Goal: Information Seeking & Learning: Compare options

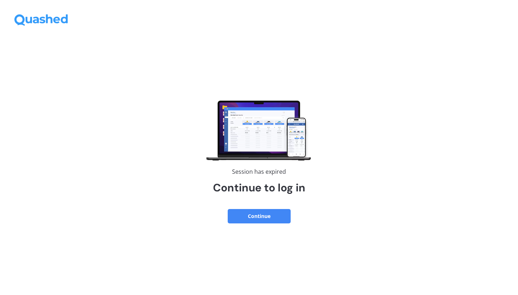
click at [279, 219] on button "Continue" at bounding box center [259, 216] width 63 height 14
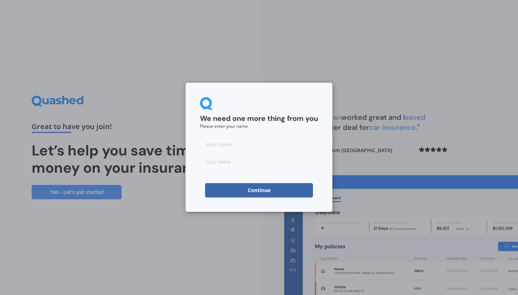
click at [252, 147] on input at bounding box center [259, 144] width 118 height 14
type input "[PERSON_NAME]"
click at [262, 189] on button "Continue" at bounding box center [259, 190] width 108 height 14
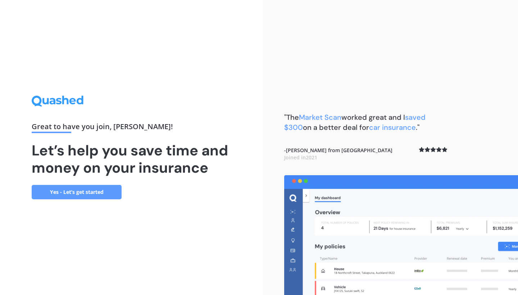
click at [72, 189] on link "Yes - Let’s get started" at bounding box center [77, 192] width 90 height 14
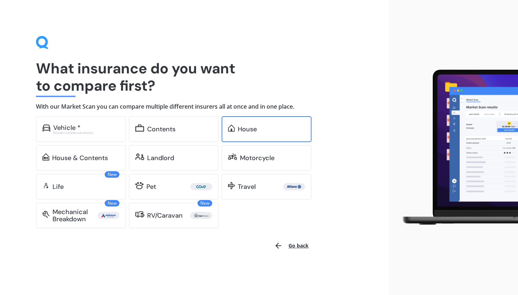
click at [239, 127] on div "House" at bounding box center [247, 128] width 19 height 7
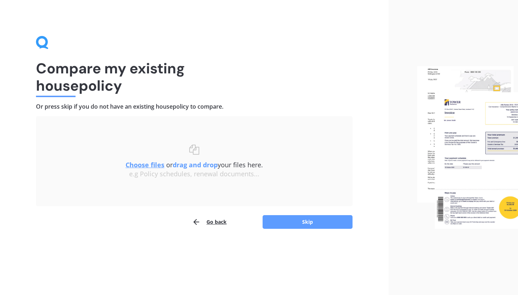
click at [215, 227] on button "Go back" at bounding box center [209, 222] width 35 height 14
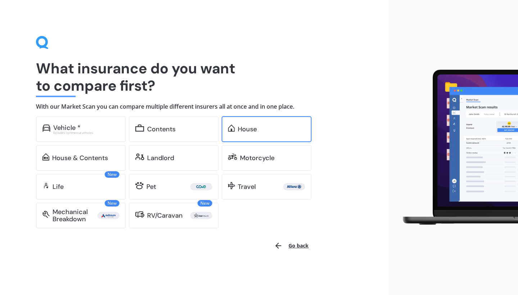
click at [241, 130] on div "House" at bounding box center [247, 128] width 19 height 7
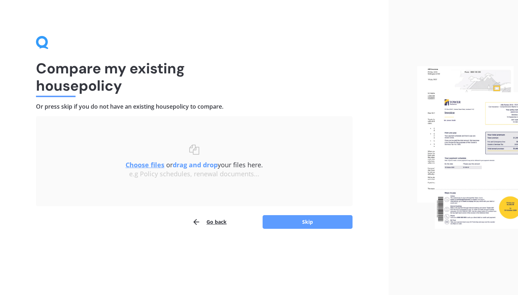
click at [147, 165] on u "Choose files" at bounding box center [144, 164] width 39 height 9
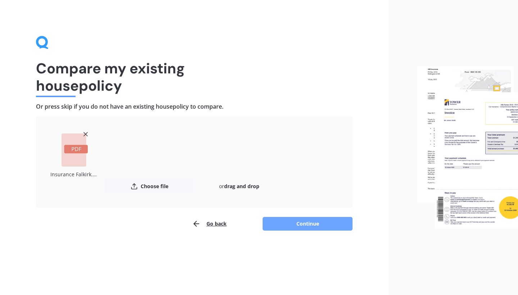
click at [301, 217] on button "Continue" at bounding box center [307, 224] width 90 height 14
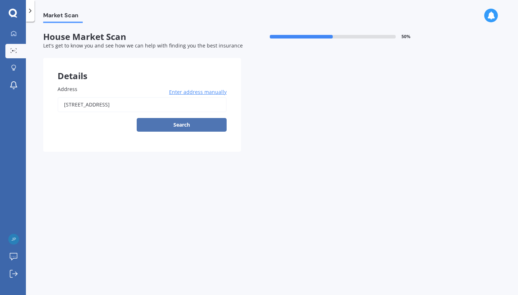
click at [180, 125] on button "Search" at bounding box center [182, 125] width 90 height 14
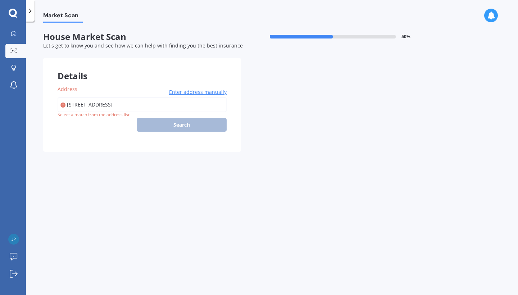
type input "[STREET_ADDRESS]"
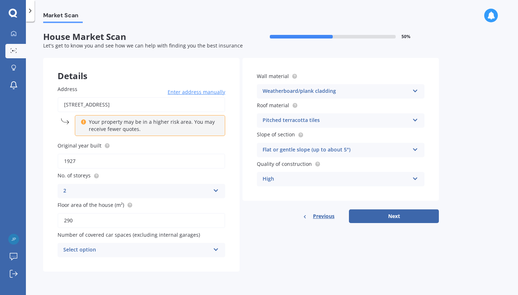
click at [237, 145] on div "Address [STREET_ADDRESS] Enter address manually Your property may be in a highe…" at bounding box center [141, 171] width 196 height 201
click at [186, 246] on div "Select option" at bounding box center [136, 250] width 147 height 9
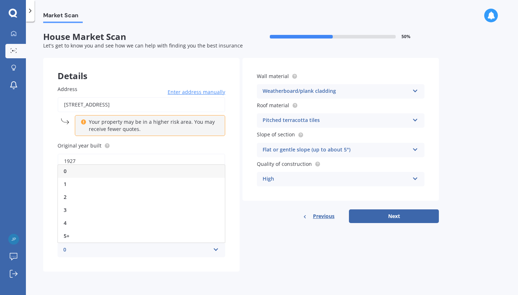
click at [182, 172] on div "0" at bounding box center [141, 171] width 167 height 13
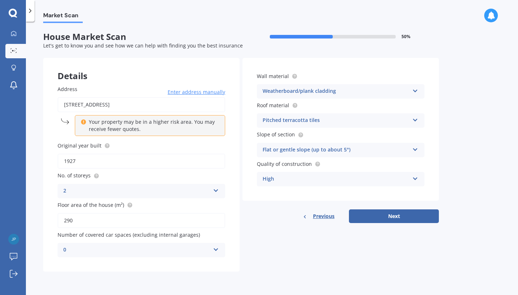
click at [392, 177] on div "High" at bounding box center [335, 179] width 147 height 9
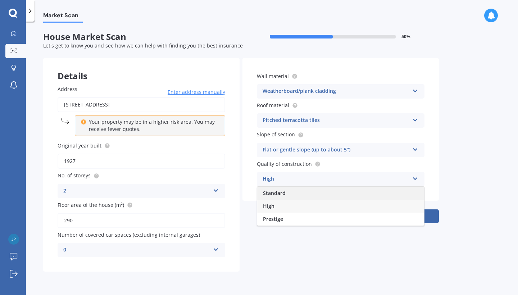
click at [370, 194] on div "Standard" at bounding box center [340, 193] width 167 height 13
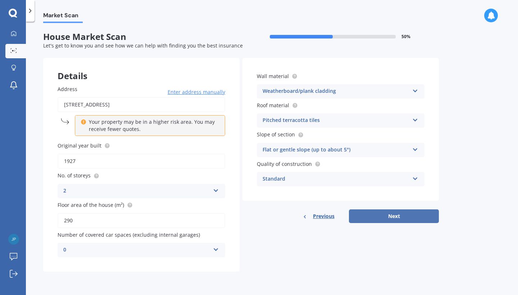
click at [390, 218] on button "Next" at bounding box center [394, 216] width 90 height 14
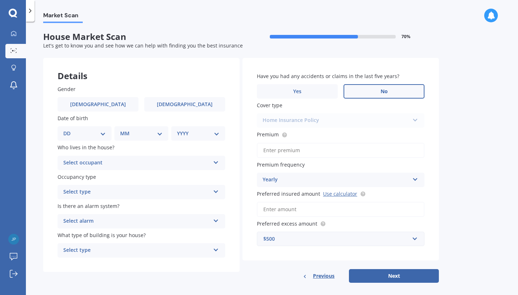
click at [376, 93] on label "No" at bounding box center [383, 91] width 81 height 14
click at [0, 0] on input "No" at bounding box center [0, 0] width 0 height 0
click at [329, 147] on input "Premium" at bounding box center [341, 150] width 168 height 15
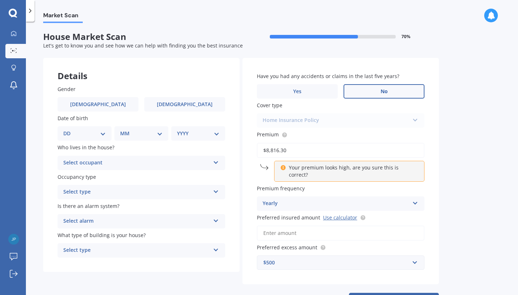
type input "$8,816.30"
click at [447, 141] on div "Market Scan House Market Scan 70 % Let's get to know you and see how we can hel…" at bounding box center [272, 159] width 492 height 273
click at [313, 259] on div "$500" at bounding box center [336, 263] width 146 height 8
click at [433, 238] on div "Have you had any accidents or claims in the last five years? Yes No Cover type …" at bounding box center [340, 171] width 196 height 227
click at [340, 214] on link "Use calculator" at bounding box center [340, 217] width 34 height 7
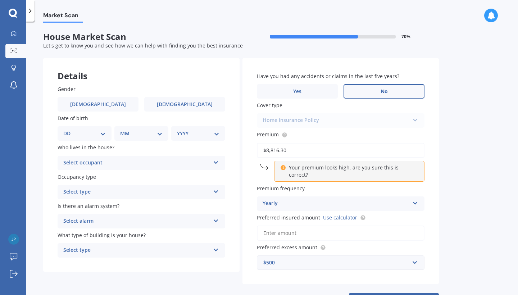
click at [312, 133] on label "Premium" at bounding box center [339, 135] width 165 height 8
click at [312, 143] on input "$8,816.30" at bounding box center [341, 150] width 168 height 15
click at [113, 105] on label "[DEMOGRAPHIC_DATA]" at bounding box center [98, 104] width 81 height 14
click at [0, 0] on input "[DEMOGRAPHIC_DATA]" at bounding box center [0, 0] width 0 height 0
select select "19"
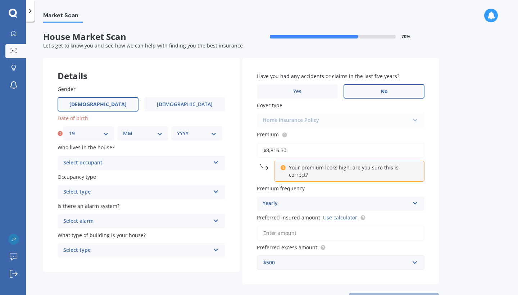
select select "04"
select select "1988"
click at [115, 161] on div "Select occupant" at bounding box center [136, 163] width 147 height 9
click at [109, 177] on div "Owner" at bounding box center [141, 176] width 167 height 13
click at [107, 188] on div "Select type" at bounding box center [136, 192] width 147 height 9
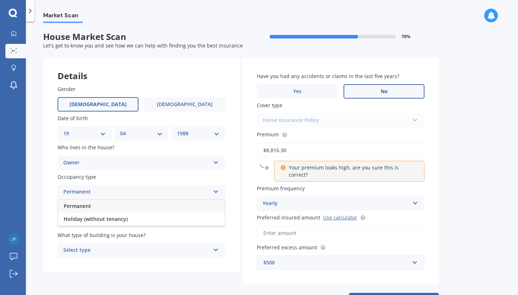
click at [105, 204] on div "Permanent" at bounding box center [141, 206] width 167 height 13
click at [105, 221] on div "Select alarm" at bounding box center [136, 221] width 147 height 9
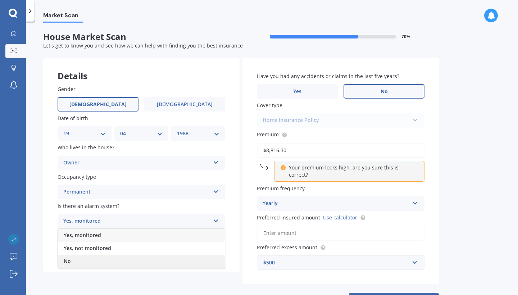
click at [93, 258] on div "No" at bounding box center [141, 261] width 167 height 13
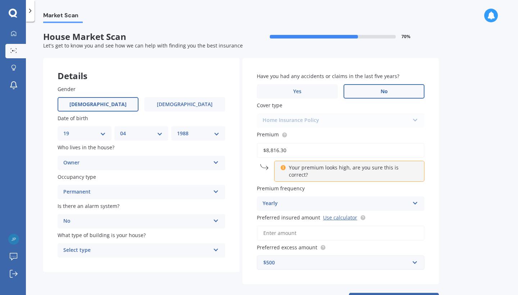
click at [99, 252] on div "Select type" at bounding box center [136, 250] width 147 height 9
click at [101, 265] on div "Freestanding" at bounding box center [141, 264] width 167 height 13
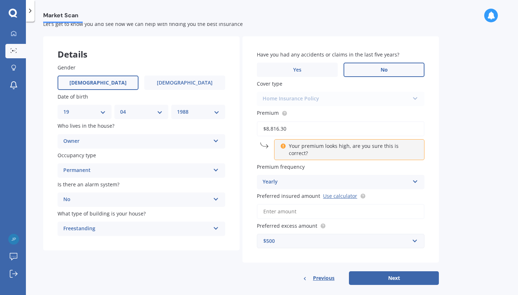
scroll to position [21, 0]
click at [290, 208] on input "Preferred insured amount Use calculator" at bounding box center [341, 211] width 168 height 15
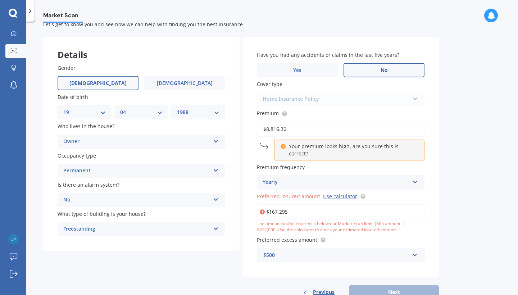
type input "$1,672,950"
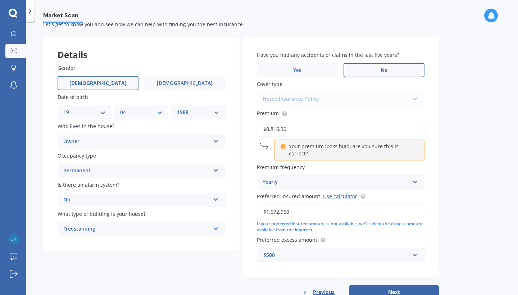
click at [450, 211] on div "Market Scan House Market Scan 70 % Let's get to know you and see how we can hel…" at bounding box center [272, 159] width 492 height 273
click at [387, 285] on button "Next" at bounding box center [394, 292] width 90 height 14
select select "19"
select select "04"
select select "1988"
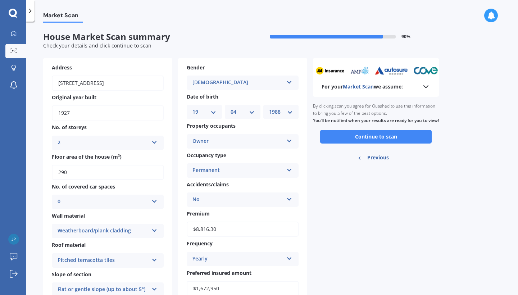
scroll to position [0, 0]
click at [366, 143] on button "Continue to scan" at bounding box center [375, 137] width 111 height 14
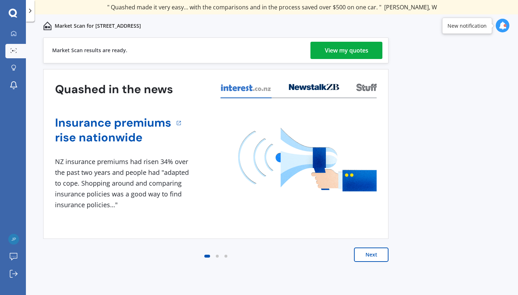
click at [334, 51] on div "View my quotes" at bounding box center [347, 50] width 44 height 17
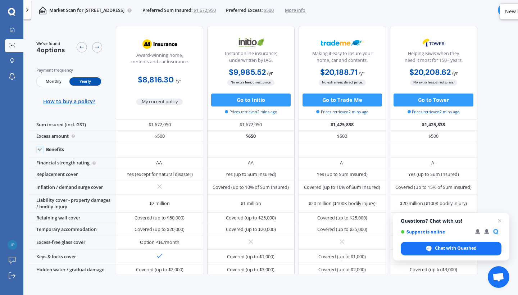
scroll to position [2, 0]
click at [500, 222] on span "Close chat" at bounding box center [499, 220] width 9 height 9
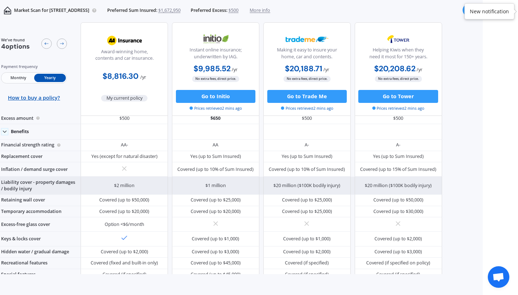
scroll to position [23, 0]
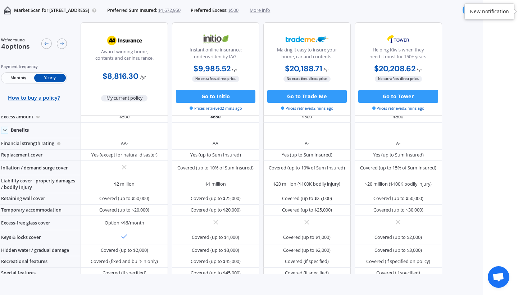
click at [484, 9] on div "New notification" at bounding box center [489, 11] width 39 height 7
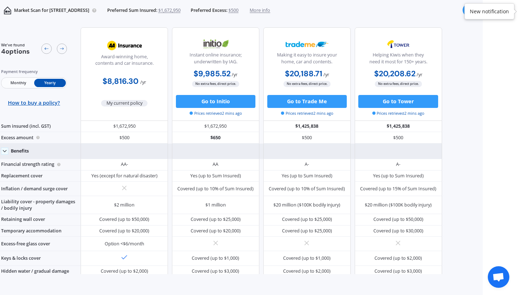
scroll to position [0, 0]
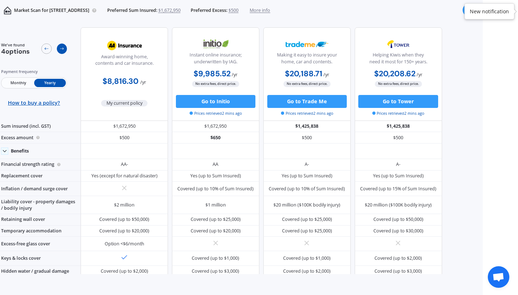
click at [64, 49] on icon at bounding box center [61, 48] width 5 height 5
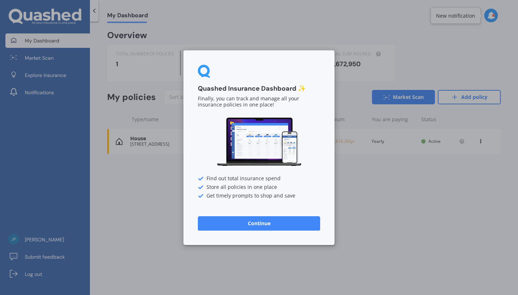
click at [273, 220] on button "Continue" at bounding box center [259, 223] width 122 height 14
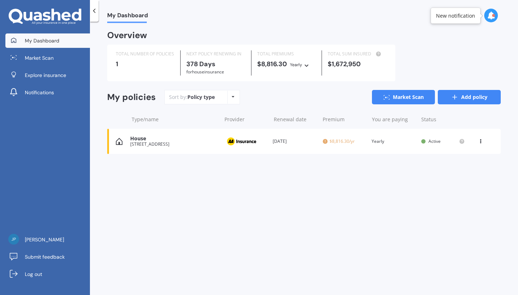
click at [463, 98] on link "Add policy" at bounding box center [469, 97] width 63 height 14
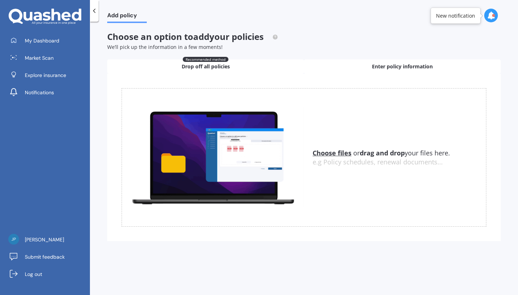
click at [358, 62] on div "Enter policy information" at bounding box center [402, 66] width 197 height 14
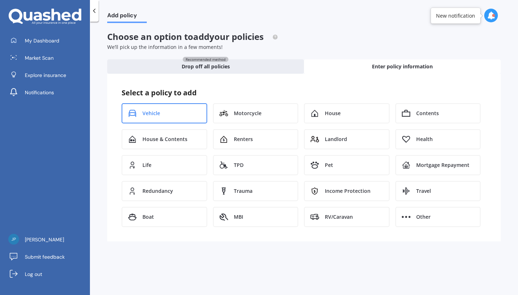
click at [187, 103] on div "Vehicle" at bounding box center [165, 113] width 86 height 20
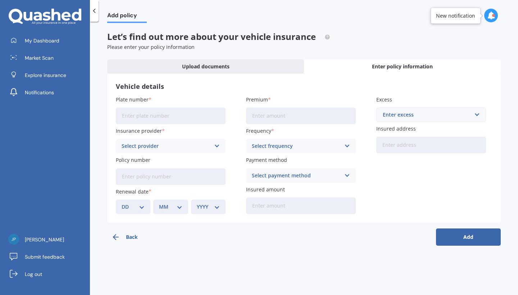
click at [180, 116] on input "Plate number" at bounding box center [171, 116] width 110 height 17
type input "NZD219"
click at [174, 147] on div "Select provider" at bounding box center [166, 146] width 89 height 8
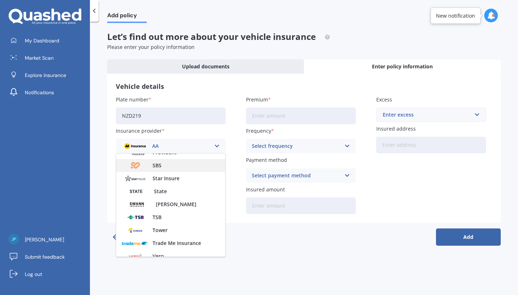
scroll to position [284, 0]
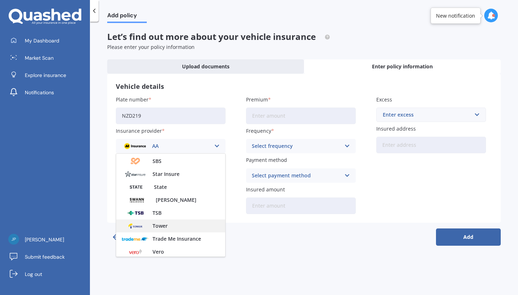
click at [165, 223] on span "Tower" at bounding box center [159, 225] width 15 height 5
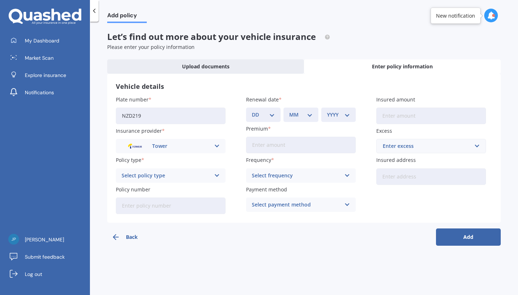
click at [187, 176] on div "Select policy type" at bounding box center [166, 176] width 89 height 8
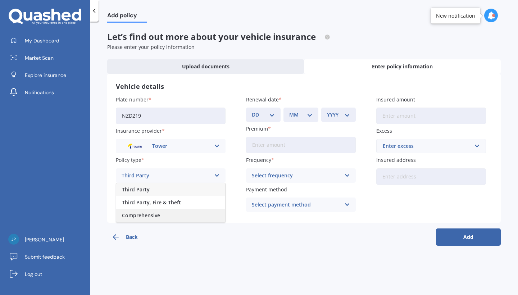
click at [180, 216] on div "Comprehensive" at bounding box center [170, 215] width 109 height 13
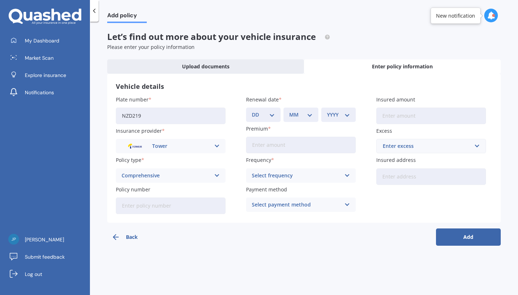
click at [273, 109] on div "DD 01 02 03 04 05 06 07 08 09 10 11 12 13 14 15 16 17 18 19 20 21 22 23 24 25 2…" at bounding box center [263, 115] width 35 height 14
select select "25"
select select "01"
select select "2026"
click at [273, 144] on input "Premium" at bounding box center [301, 145] width 110 height 17
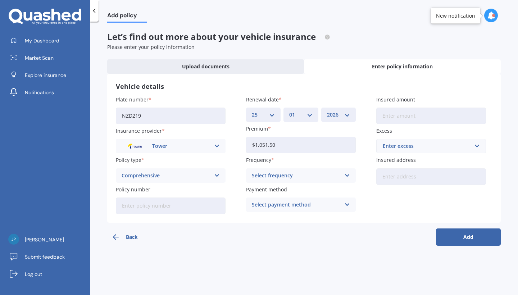
type input "$1,051.52"
click at [298, 177] on div "Select frequency" at bounding box center [296, 176] width 89 height 8
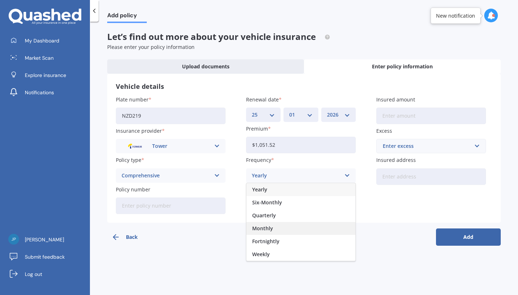
click at [285, 226] on div "Monthly" at bounding box center [300, 228] width 109 height 13
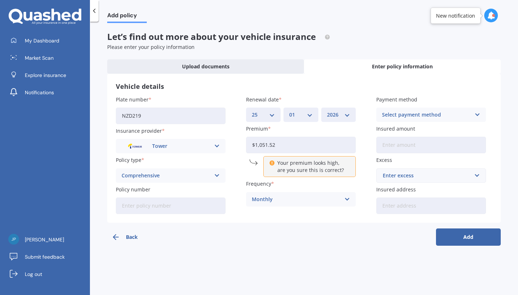
click at [302, 197] on div "Monthly" at bounding box center [296, 199] width 89 height 8
click at [410, 114] on div "Select payment method" at bounding box center [426, 115] width 89 height 8
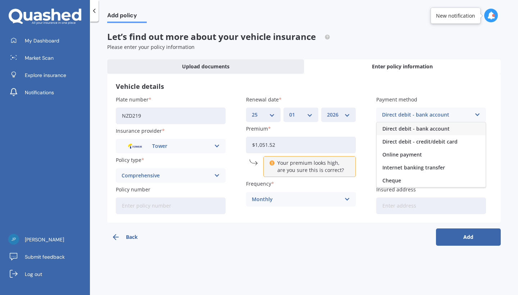
click at [409, 127] on span "Direct debit - bank account" at bounding box center [415, 128] width 67 height 5
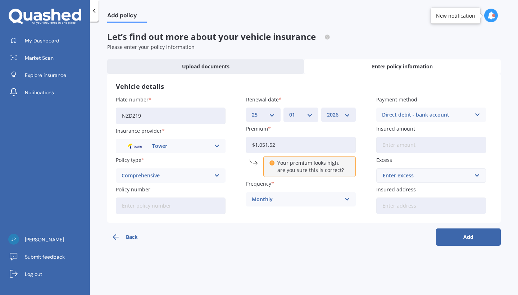
click at [418, 145] on input "Insured amount" at bounding box center [431, 145] width 110 height 17
type input "$21,350"
click at [446, 175] on div "Enter excess" at bounding box center [427, 176] width 88 height 8
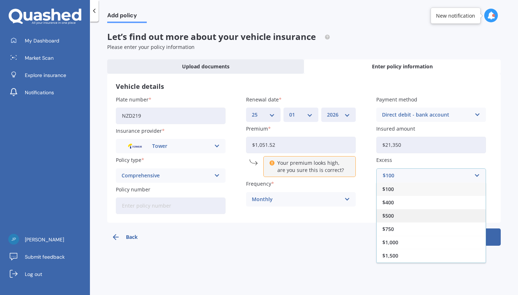
click at [419, 212] on div "$500" at bounding box center [430, 215] width 109 height 13
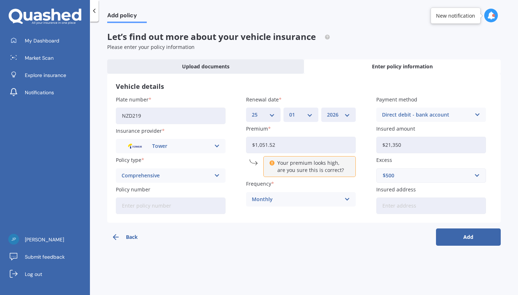
click at [418, 210] on input "Insured address" at bounding box center [431, 205] width 110 height 17
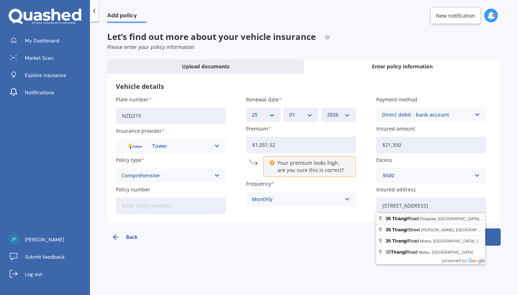
type input "35 Tirangi Road, Rongotai, Wellington 6022"
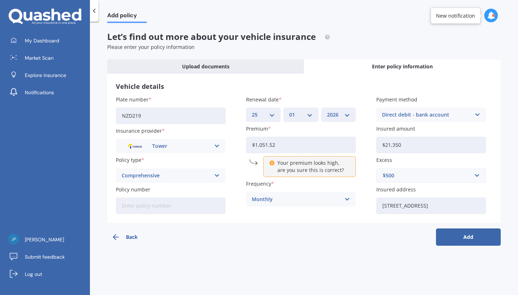
click at [449, 233] on button "Add" at bounding box center [468, 236] width 65 height 17
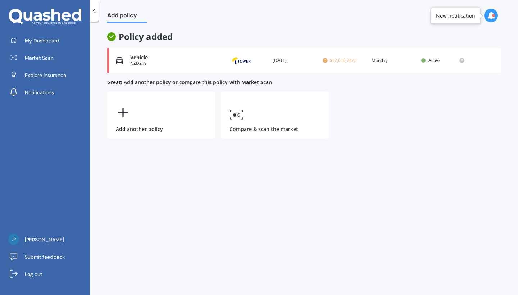
click at [198, 64] on div "NZD219" at bounding box center [173, 63] width 87 height 5
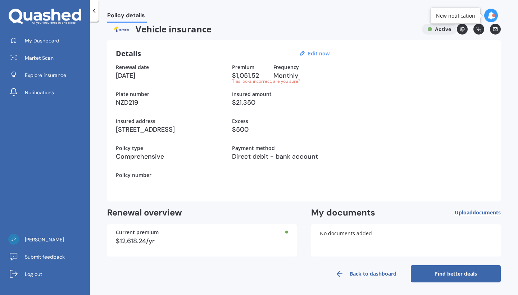
scroll to position [8, 0]
click at [284, 76] on h3 "Monthly" at bounding box center [302, 75] width 58 height 11
drag, startPoint x: 315, startPoint y: 51, endPoint x: 315, endPoint y: 55, distance: 4.0
click at [315, 51] on u "Edit now" at bounding box center [319, 53] width 22 height 7
select select "25"
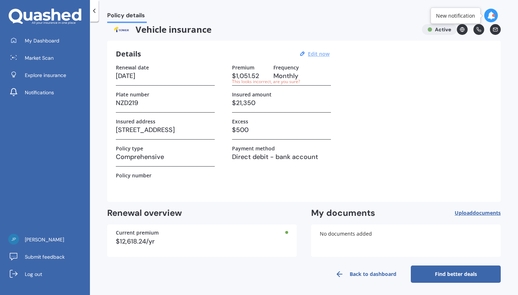
select select "01"
select select "2026"
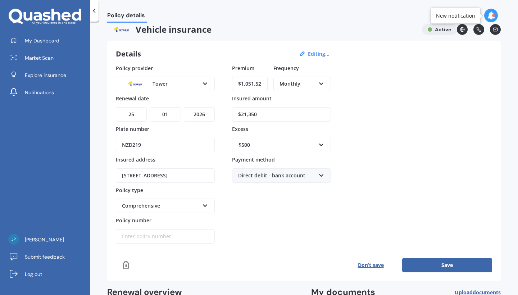
click at [314, 88] on div "Monthly Yearly Six-Monthly Quarterly Monthly Fortnightly Weekly" at bounding box center [302, 84] width 58 height 14
click at [309, 95] on div "Yearly" at bounding box center [302, 97] width 56 height 13
click at [435, 270] on button "Save" at bounding box center [447, 265] width 90 height 14
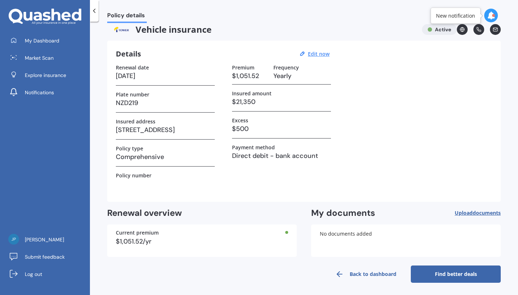
click at [439, 277] on link "Find better deals" at bounding box center [456, 273] width 90 height 17
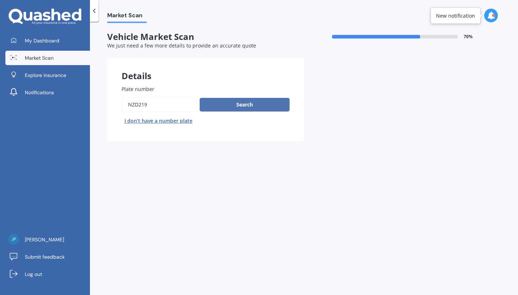
click at [249, 105] on button "Search" at bounding box center [245, 105] width 90 height 14
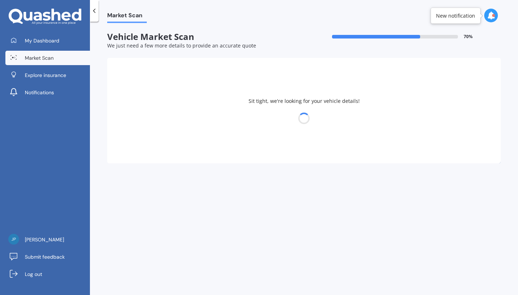
select select "AUDI"
select select "Q7"
select select "19"
select select "04"
select select "1988"
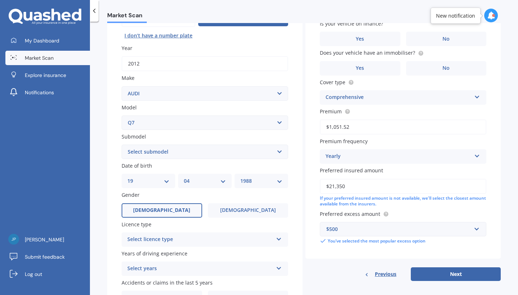
scroll to position [99, 0]
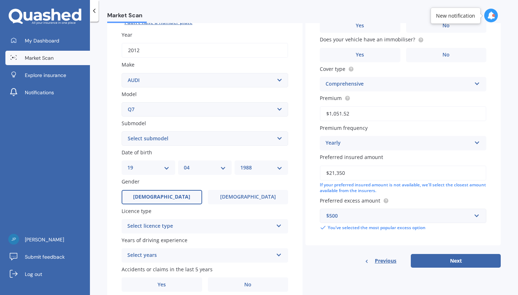
click at [205, 222] on div "Select licence type" at bounding box center [200, 226] width 146 height 9
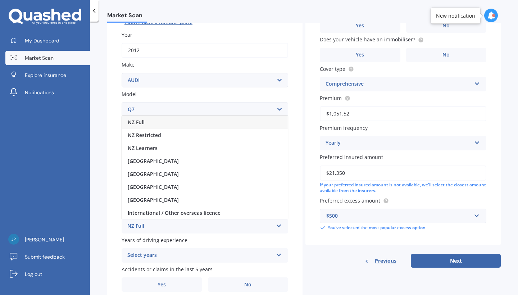
click at [195, 125] on div "NZ Full" at bounding box center [205, 122] width 166 height 13
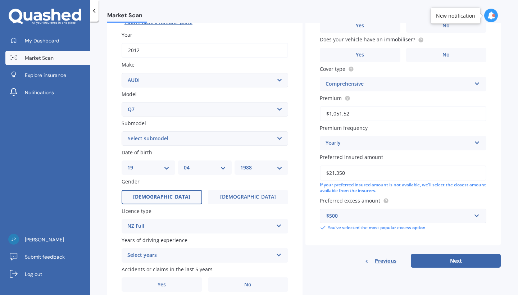
click at [175, 259] on div "Select years 5 or more years 4 years 3 years 2 years 1 year" at bounding box center [205, 255] width 166 height 14
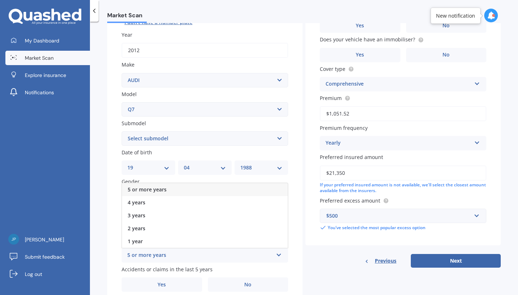
click at [180, 189] on div "5 or more years" at bounding box center [205, 189] width 166 height 13
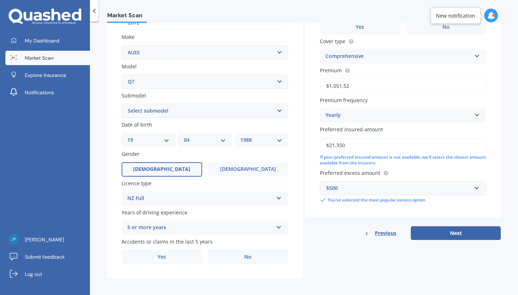
scroll to position [126, 0]
click at [233, 256] on label "No" at bounding box center [248, 257] width 81 height 14
click at [0, 0] on input "No" at bounding box center [0, 0] width 0 height 0
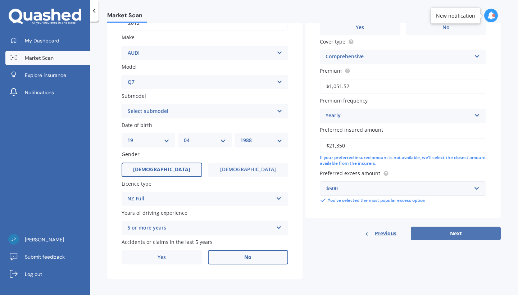
click at [443, 231] on button "Next" at bounding box center [456, 234] width 90 height 14
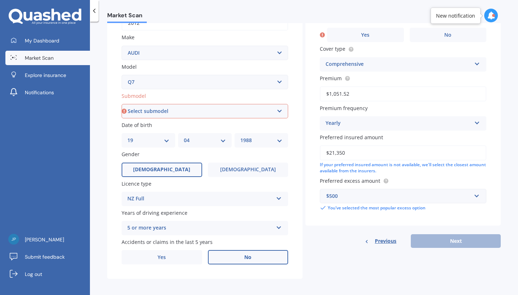
select select "3.6 V6"
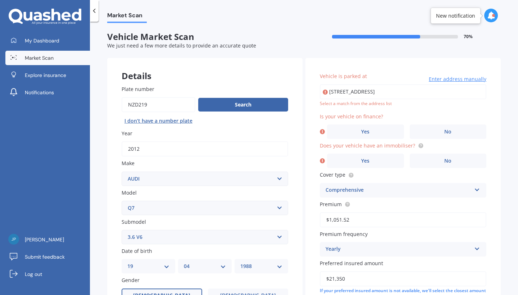
click at [484, 113] on div "Vehicle is parked at 35 Tirangi Road, Rongotai, Wellington 6022 Enter address m…" at bounding box center [402, 204] width 195 height 293
click at [422, 130] on label "No" at bounding box center [448, 131] width 77 height 14
click at [0, 0] on input "No" at bounding box center [0, 0] width 0 height 0
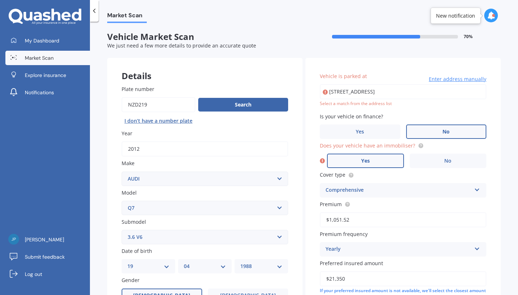
click at [379, 159] on label "Yes" at bounding box center [365, 161] width 77 height 14
click at [0, 0] on input "Yes" at bounding box center [0, 0] width 0 height 0
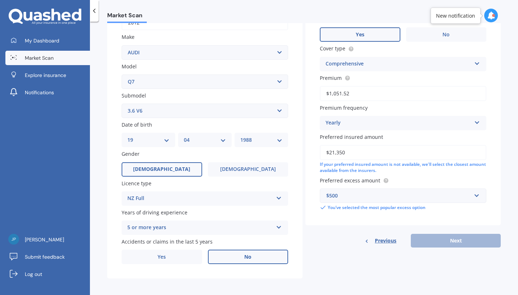
scroll to position [126, 0]
click at [458, 236] on div "Previous Next" at bounding box center [402, 241] width 195 height 14
click at [410, 277] on form "Vehicle Market Scan 70 % We just need a few more details to provide an accurate…" at bounding box center [303, 95] width 393 height 379
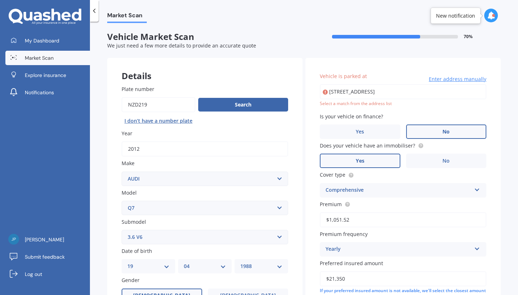
scroll to position [0, 0]
click at [433, 95] on input "35 Tirangi Road, Rongotai, Wellington 6022" at bounding box center [403, 91] width 166 height 15
type input "35 Tirangi Road, Rongotai, Wellington 6022"
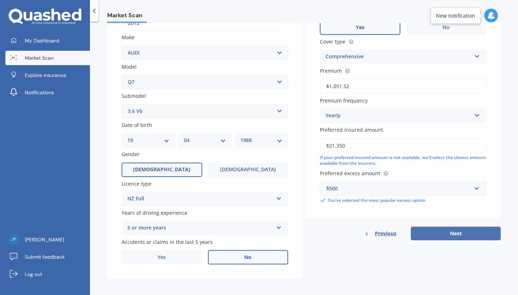
click at [454, 230] on button "Next" at bounding box center [456, 234] width 90 height 14
select select "19"
select select "04"
select select "1988"
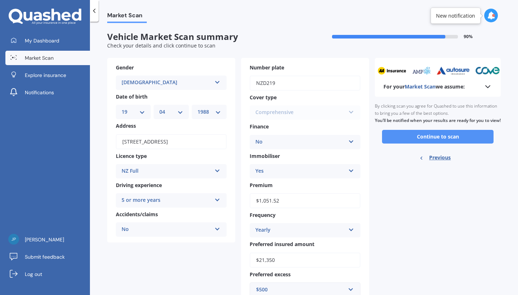
click at [436, 143] on button "Continue to scan" at bounding box center [437, 137] width 111 height 14
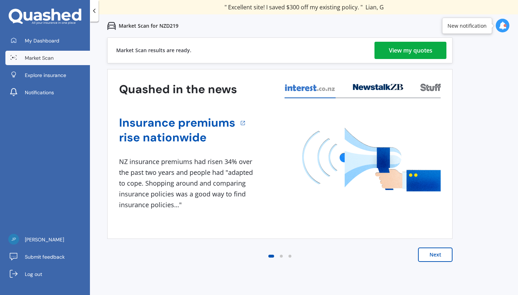
click at [424, 50] on div "View my quotes" at bounding box center [411, 50] width 44 height 17
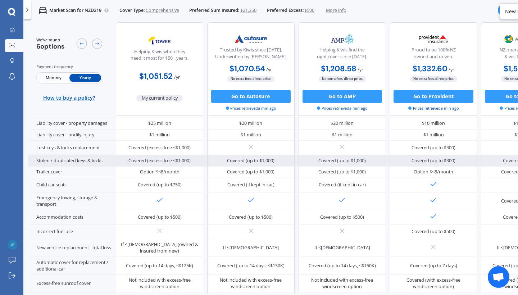
scroll to position [125, 0]
